Goal: Download file/media

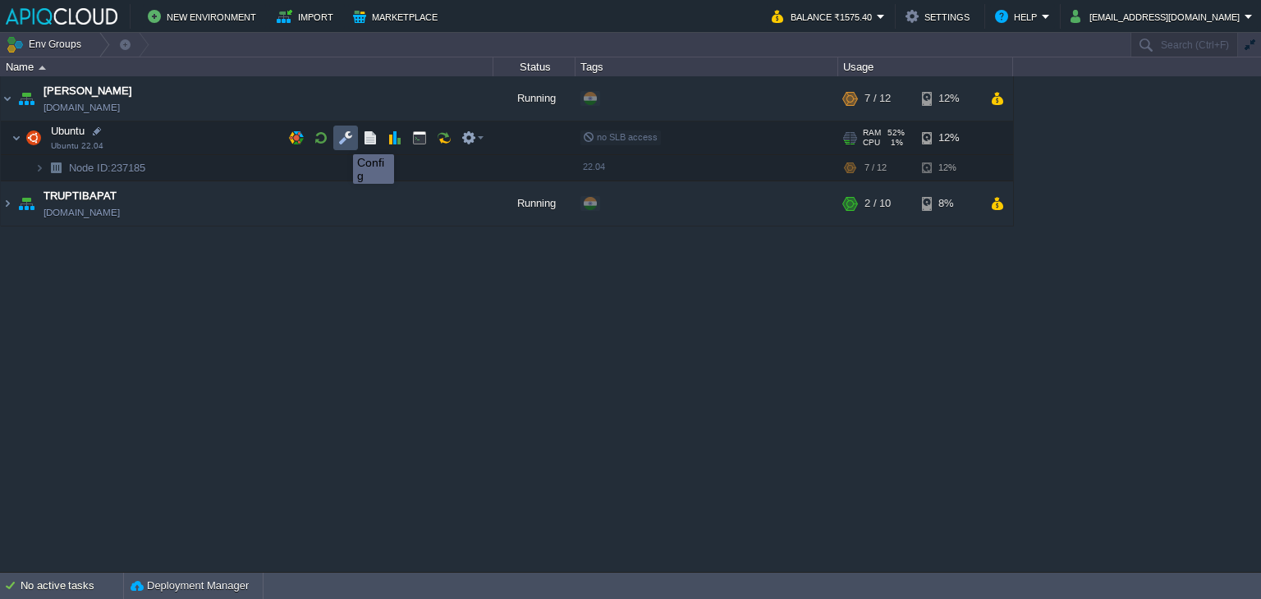
click at [341, 140] on button "button" at bounding box center [345, 138] width 15 height 15
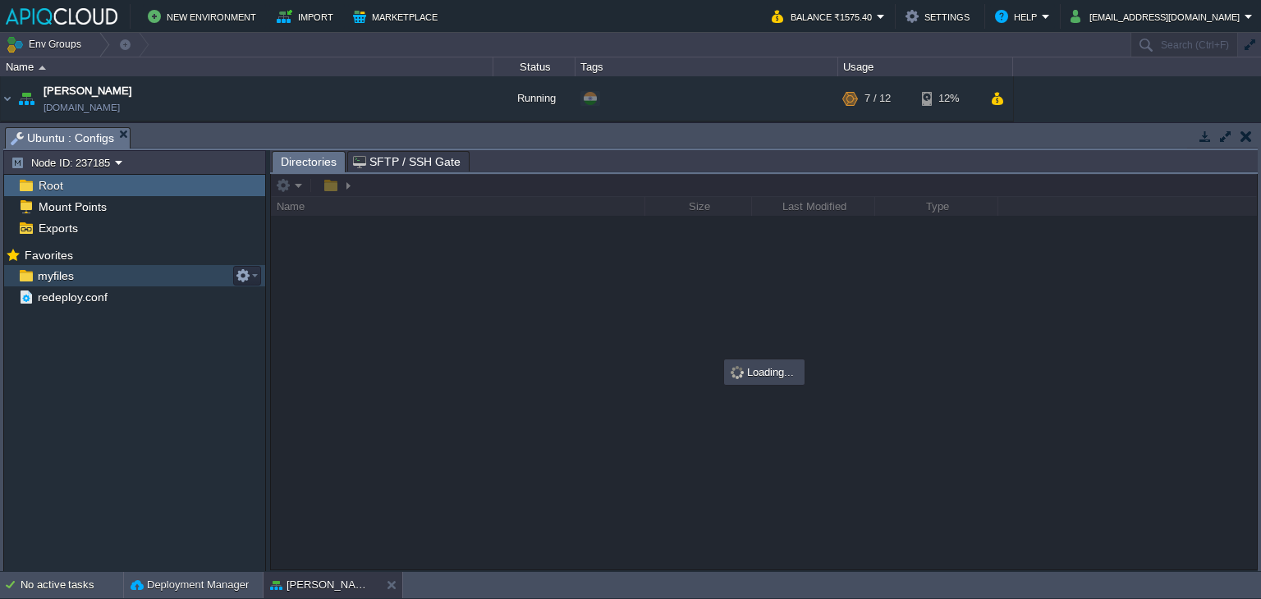
click at [57, 275] on span "myfiles" at bounding box center [55, 276] width 42 height 15
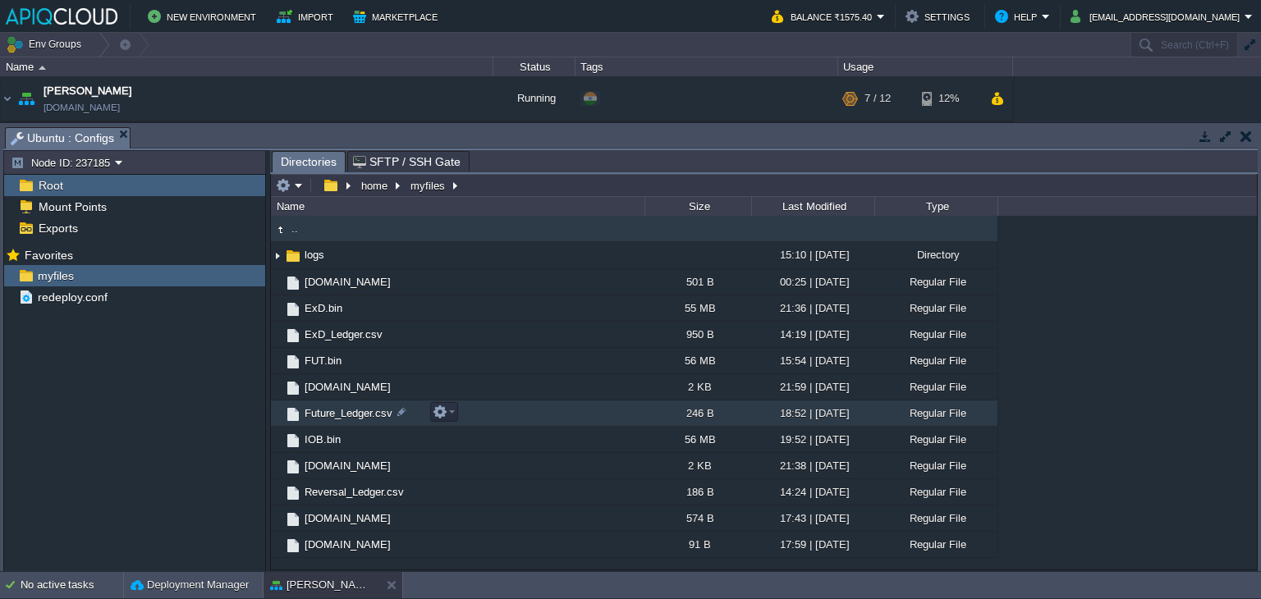
click at [341, 415] on span "Future_Ledger.csv" at bounding box center [348, 413] width 93 height 14
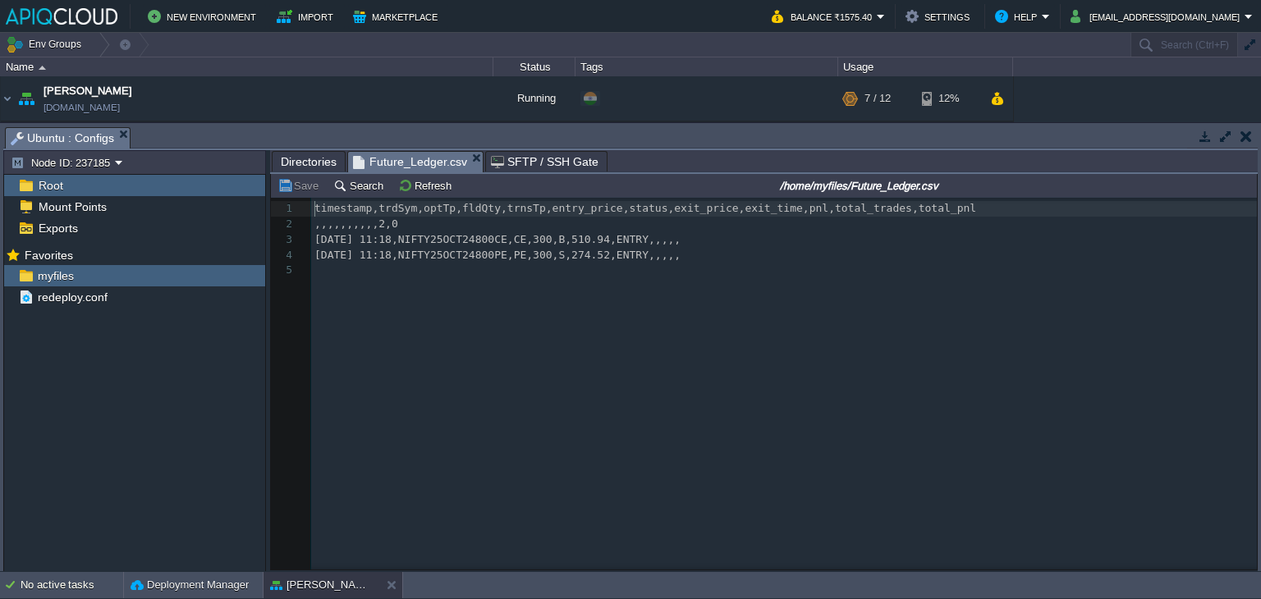
scroll to position [5, 0]
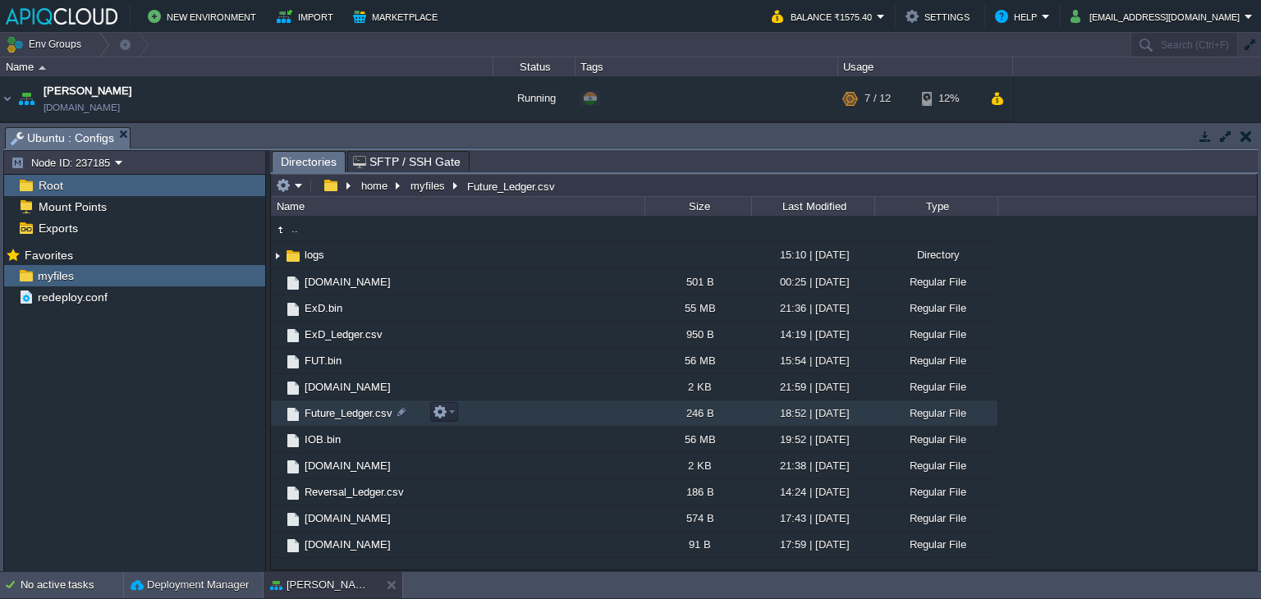
click at [345, 413] on span "Future_Ledger.csv" at bounding box center [348, 413] width 93 height 14
click at [354, 414] on span "Future_Ledger.csv" at bounding box center [348, 413] width 93 height 14
click at [1241, 135] on button "button" at bounding box center [1246, 136] width 11 height 15
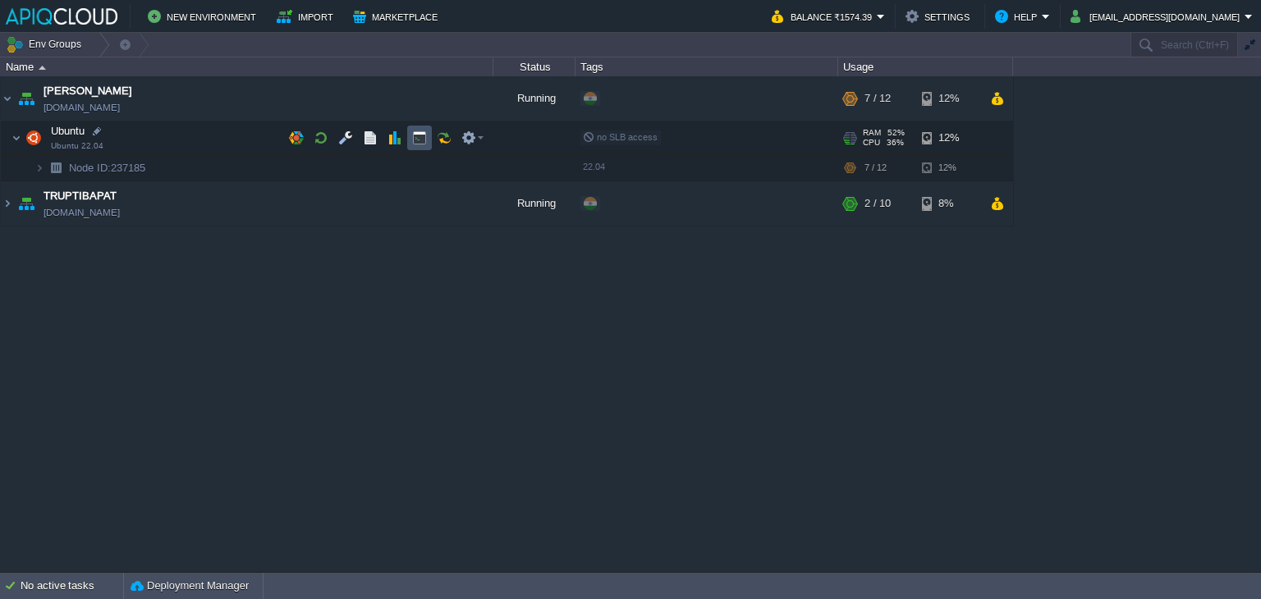
click at [412, 138] on button "button" at bounding box center [419, 138] width 15 height 15
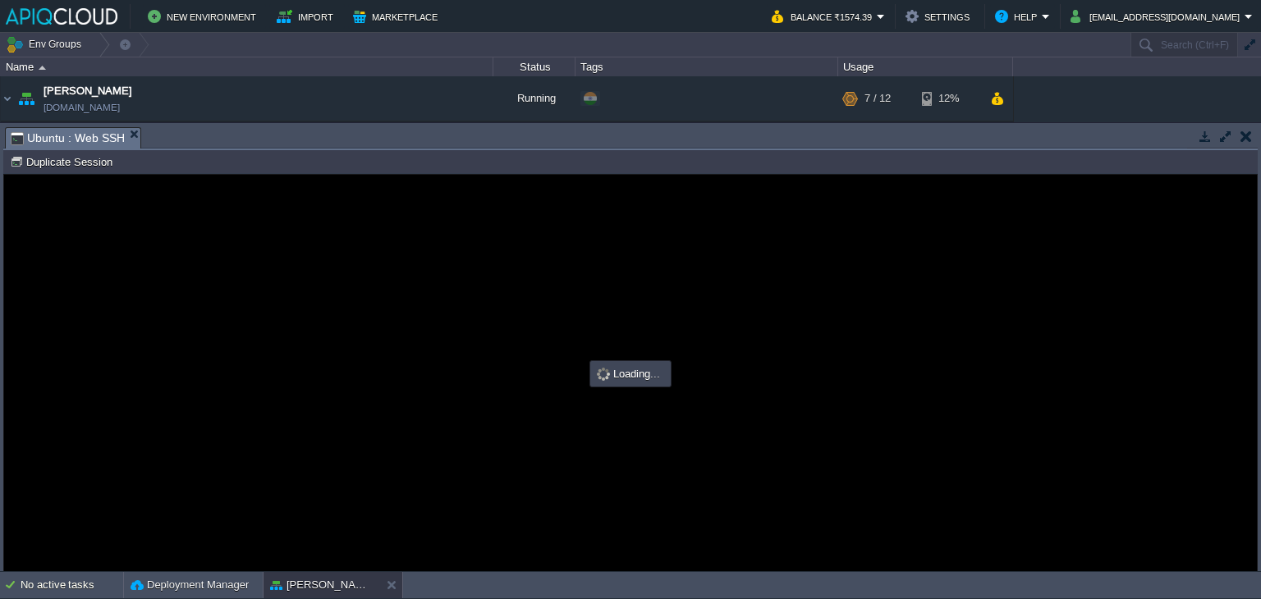
scroll to position [0, 0]
type input "#000000"
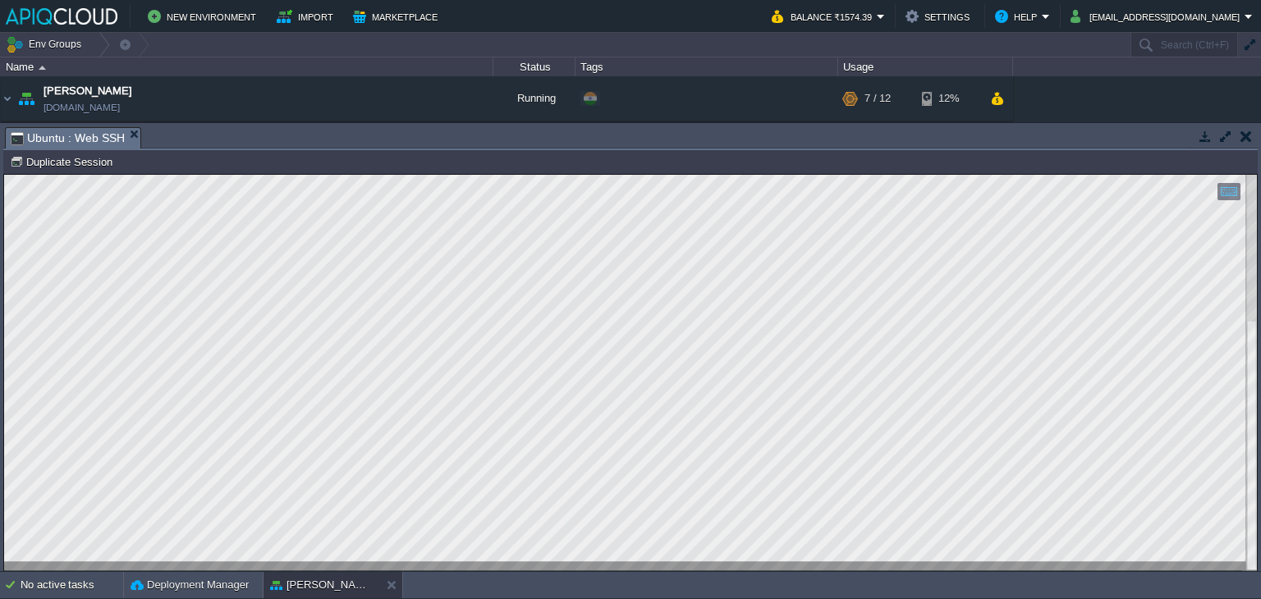
click at [1245, 132] on button "button" at bounding box center [1246, 136] width 11 height 15
